Goal: Book appointment/travel/reservation

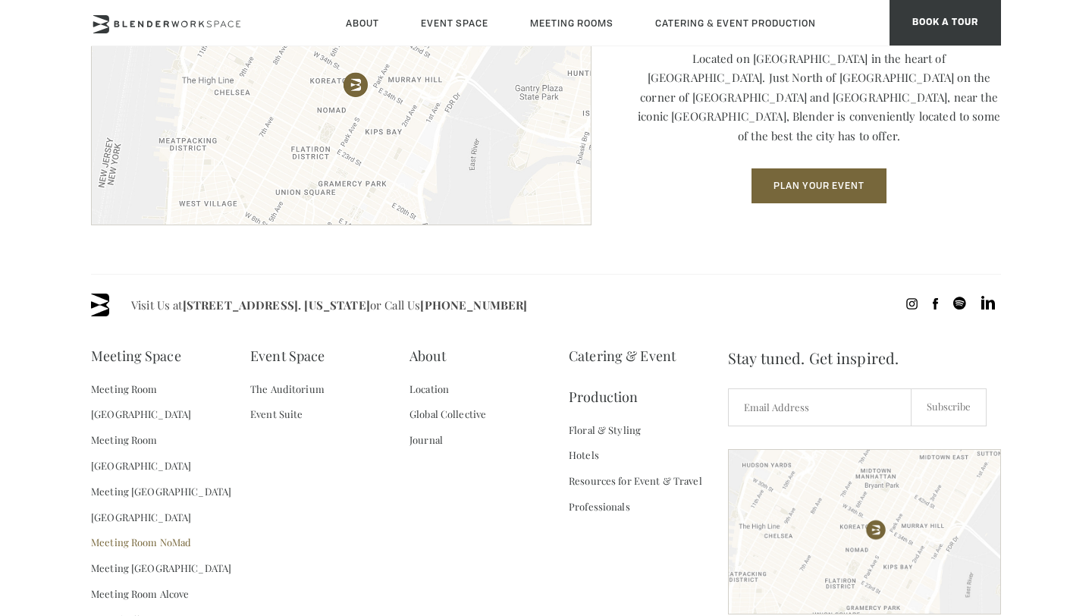
scroll to position [2052, 0]
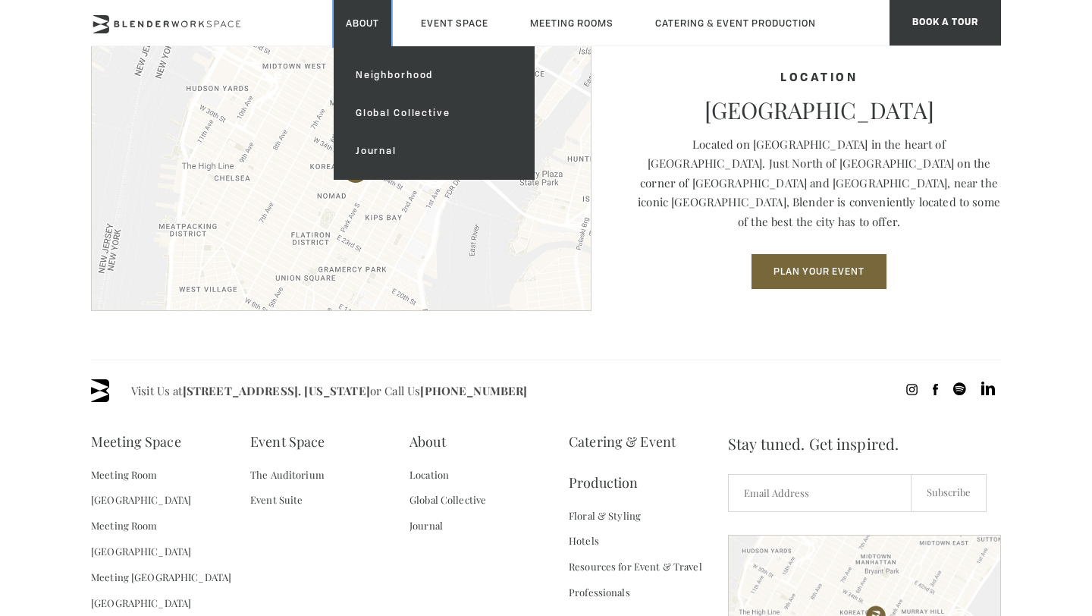
click at [339, 14] on link "About" at bounding box center [363, 23] width 58 height 46
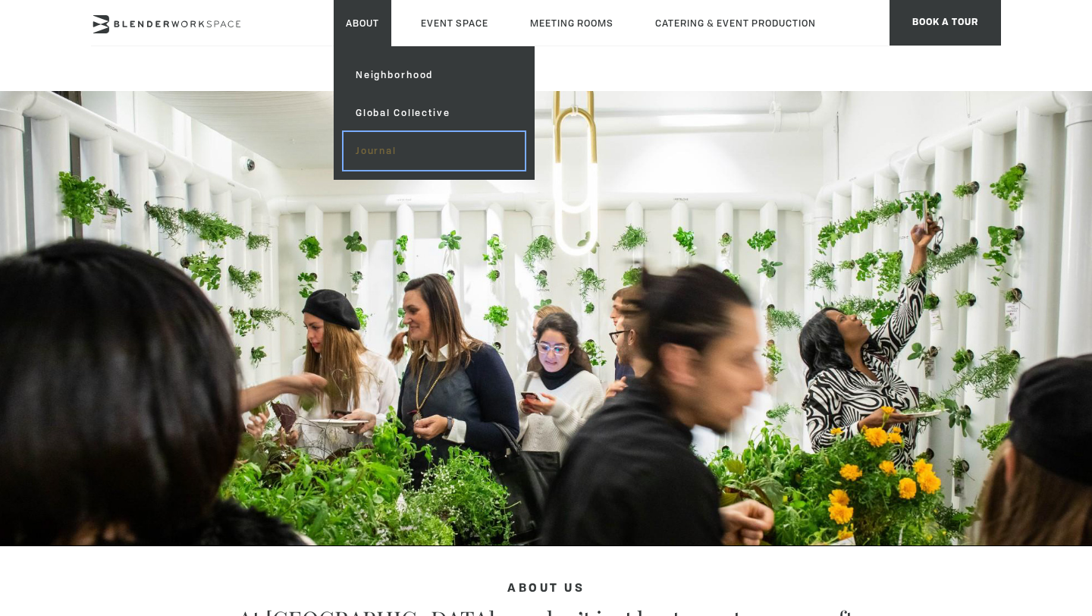
click at [344, 132] on link "Journal" at bounding box center [434, 151] width 181 height 38
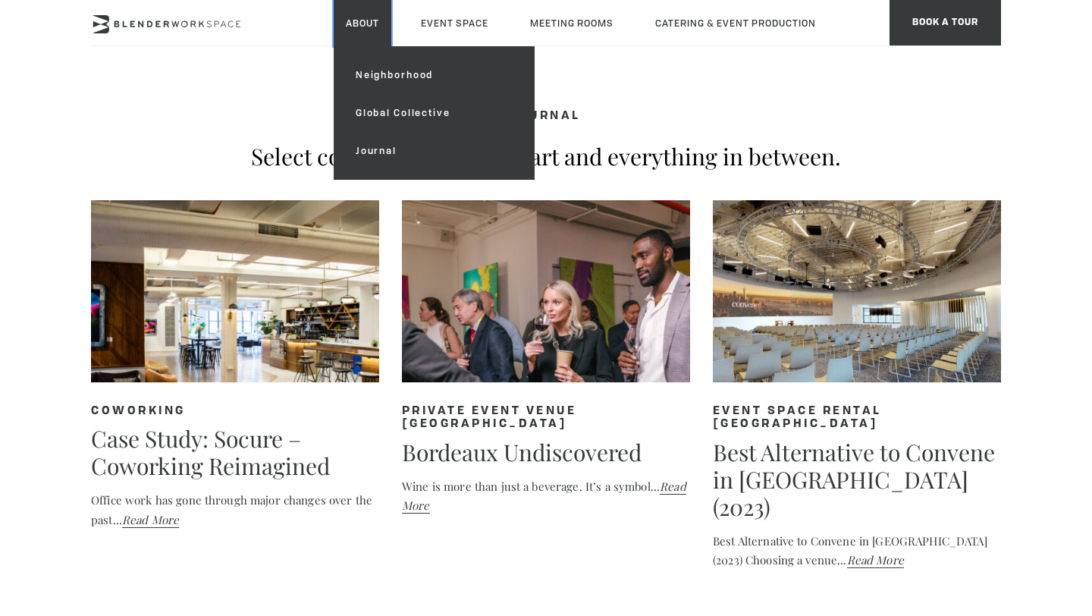
click at [345, 30] on link "About" at bounding box center [363, 23] width 58 height 46
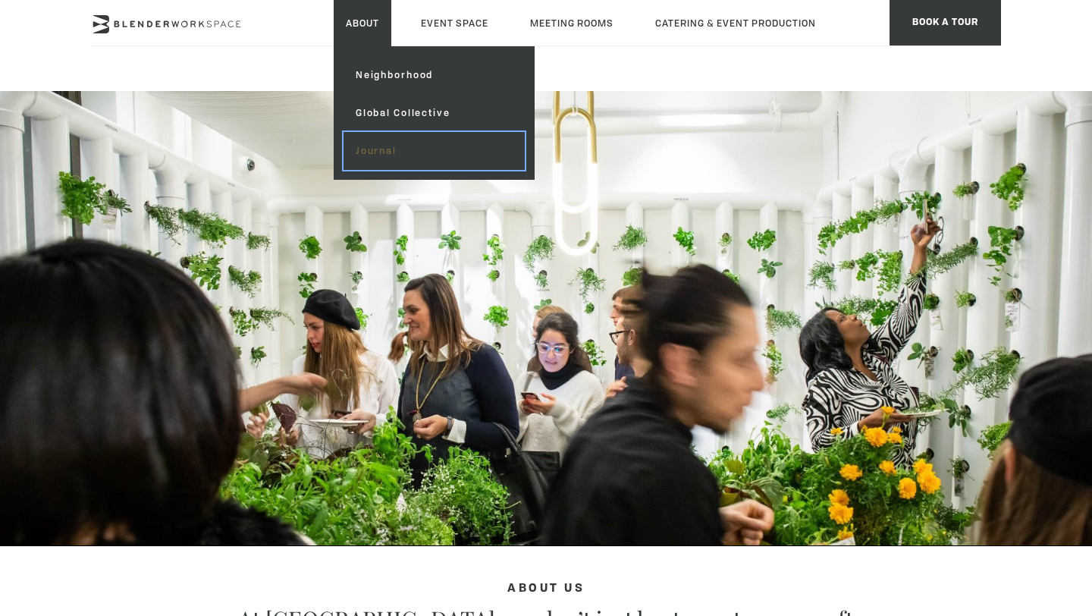
click at [344, 132] on link "Journal" at bounding box center [434, 151] width 181 height 38
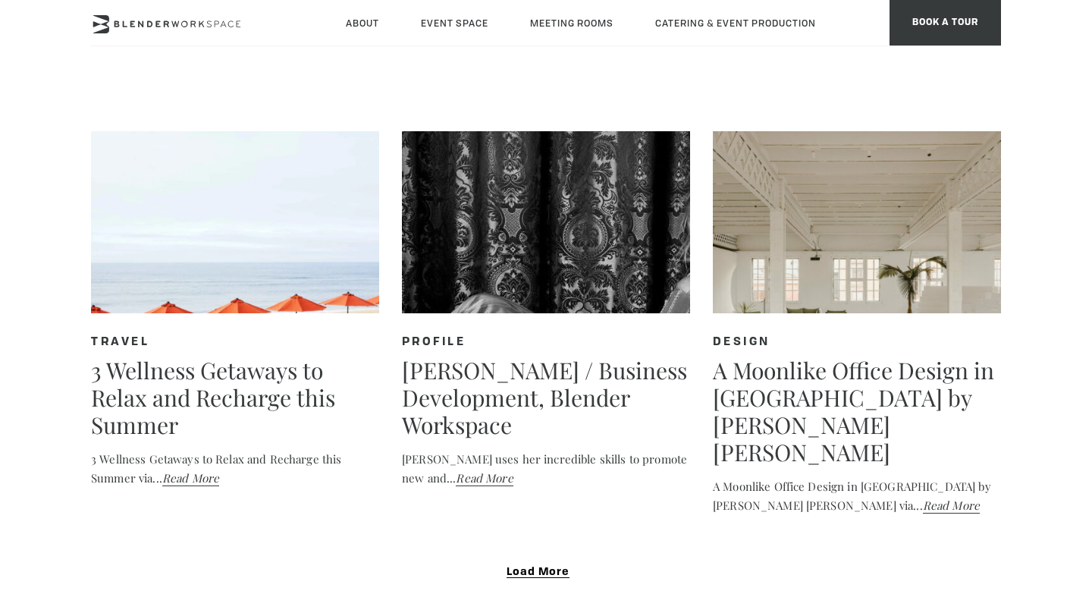
scroll to position [1268, 0]
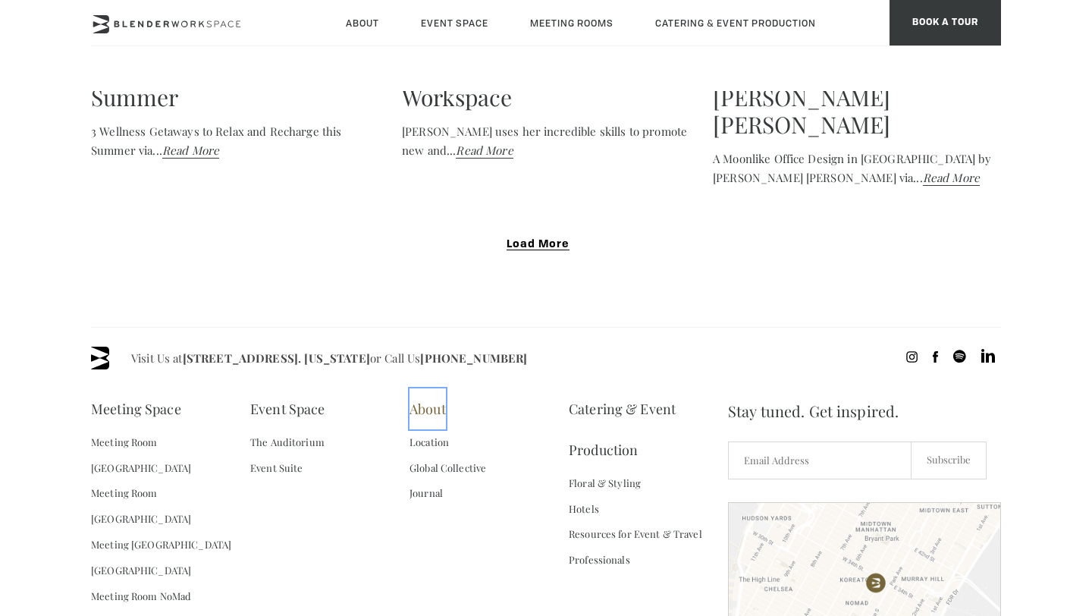
click at [431, 388] on link "About" at bounding box center [428, 408] width 36 height 41
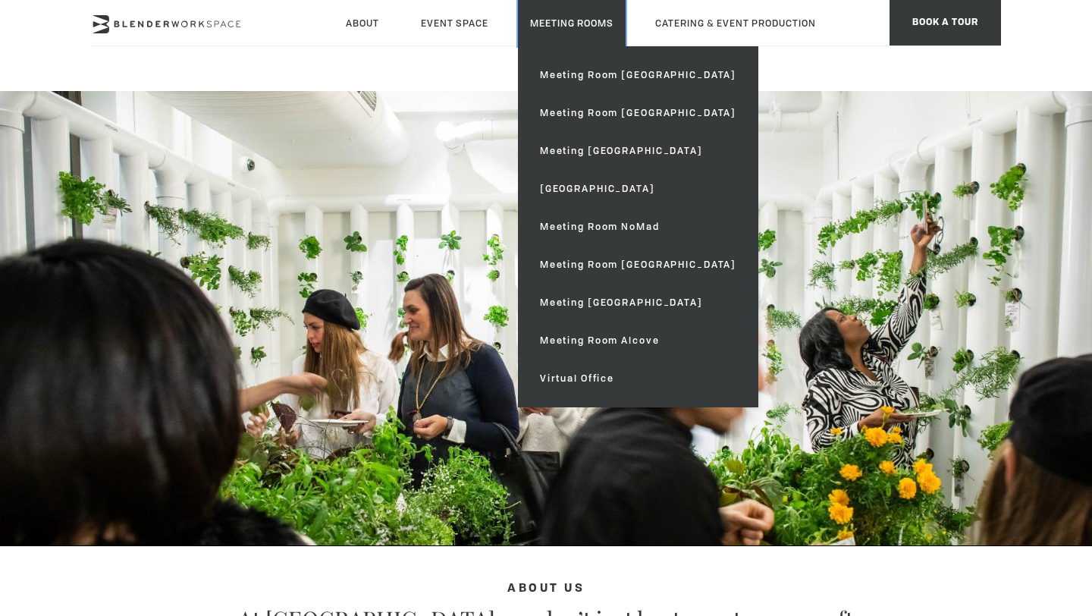
click at [518, 24] on link "Meeting Rooms" at bounding box center [572, 23] width 108 height 46
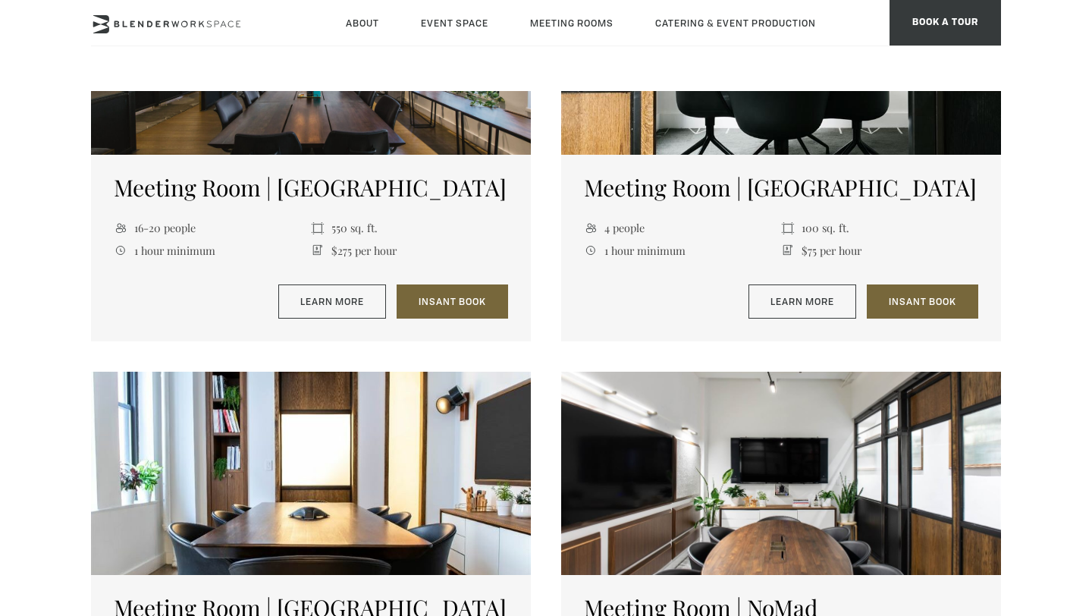
scroll to position [750, 0]
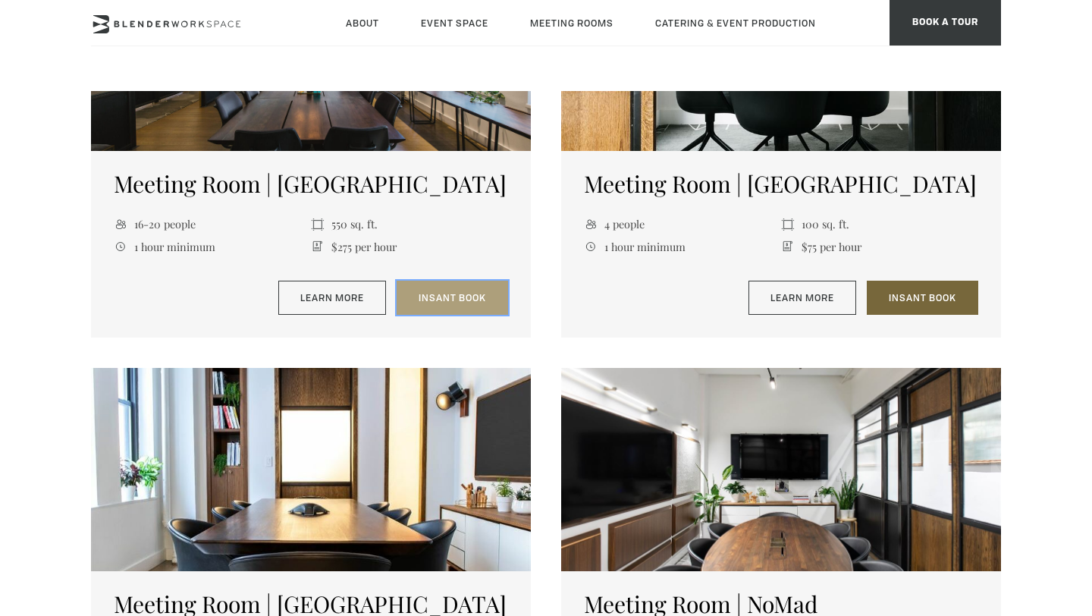
click at [441, 305] on link "Insant Book" at bounding box center [453, 298] width 112 height 35
